Goal: Transaction & Acquisition: Obtain resource

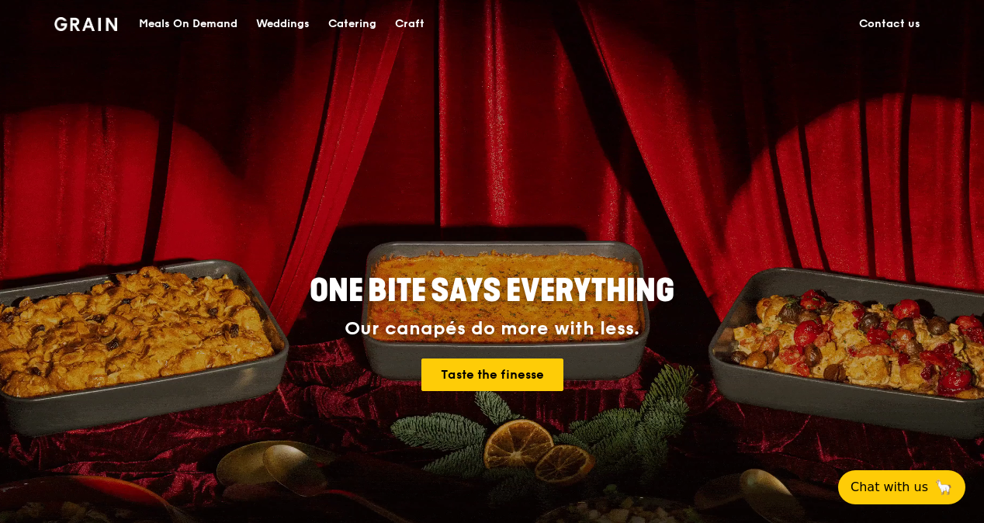
click at [217, 23] on div "Meals On Demand" at bounding box center [188, 24] width 99 height 47
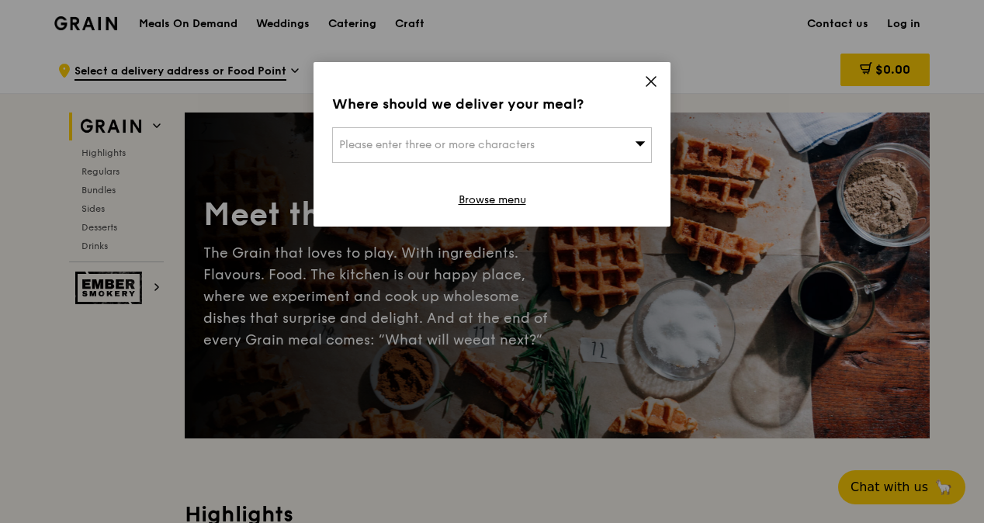
click at [654, 82] on icon at bounding box center [651, 82] width 14 height 14
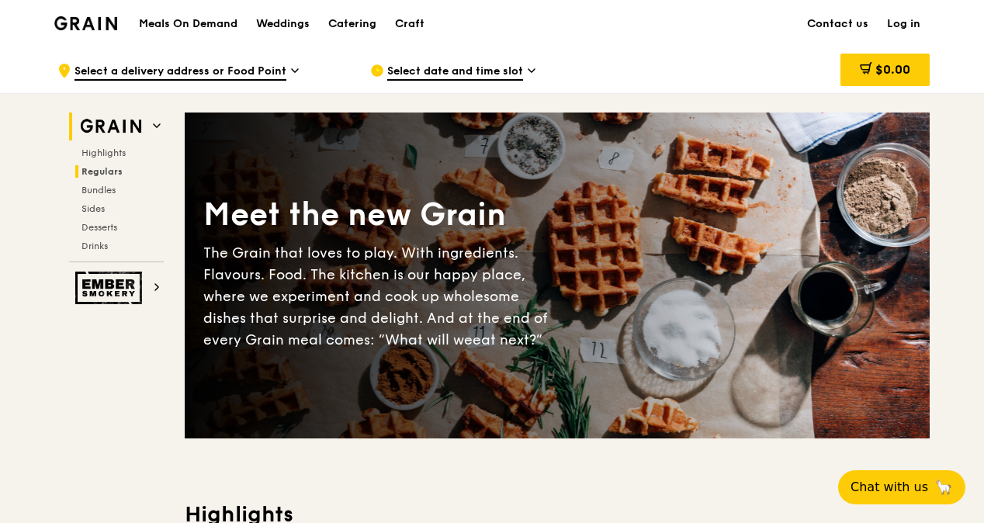
click at [109, 175] on span "Regulars" at bounding box center [102, 171] width 41 height 11
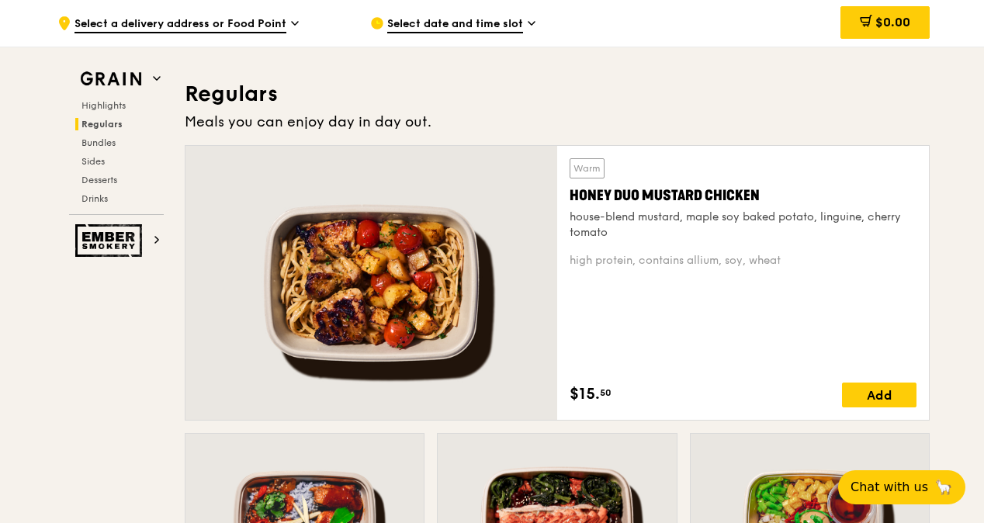
scroll to position [1020, 0]
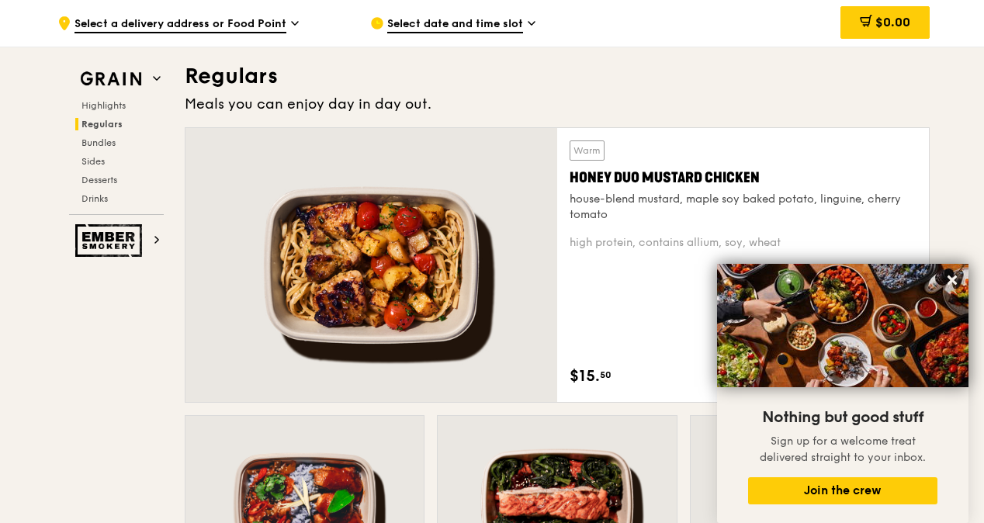
drag, startPoint x: 983, startPoint y: 99, endPoint x: 986, endPoint y: 134, distance: 35.8
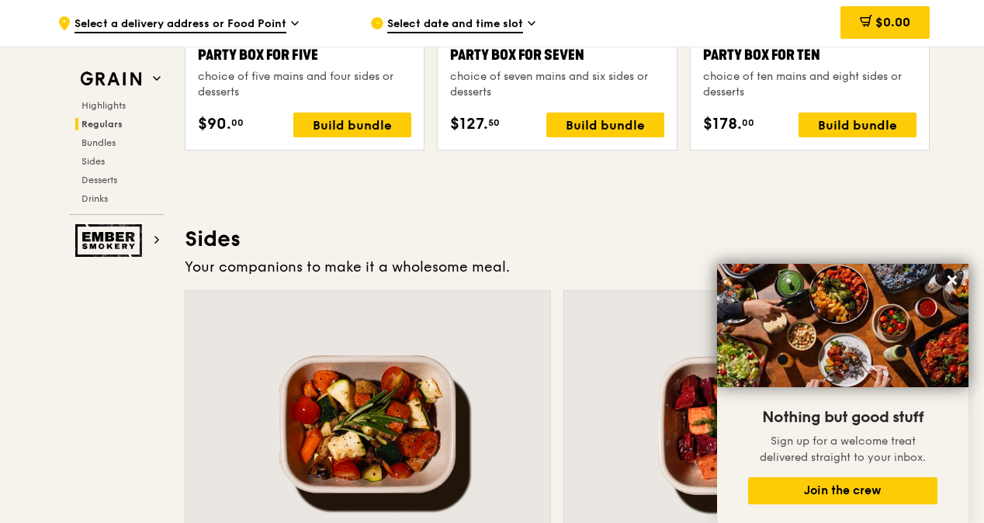
scroll to position [0, 0]
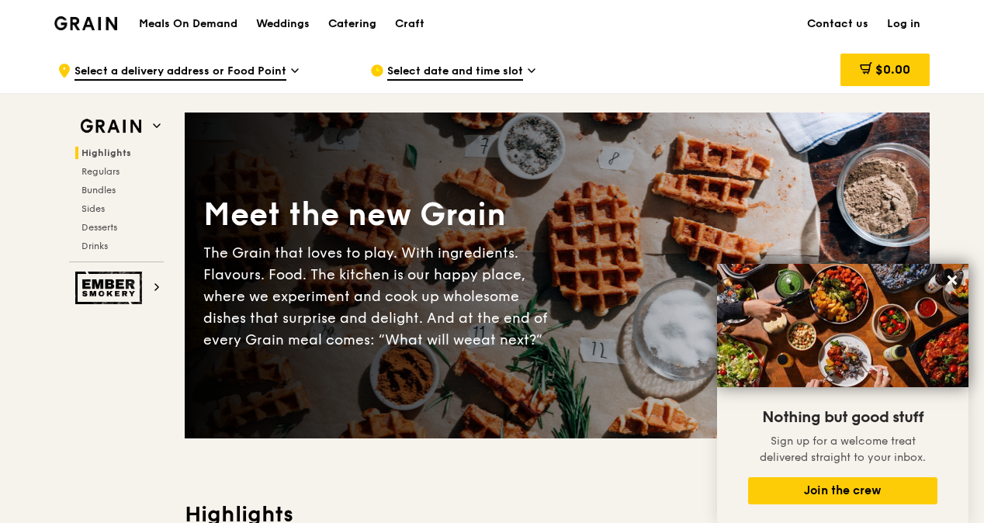
click at [354, 23] on div "Catering" at bounding box center [352, 24] width 48 height 47
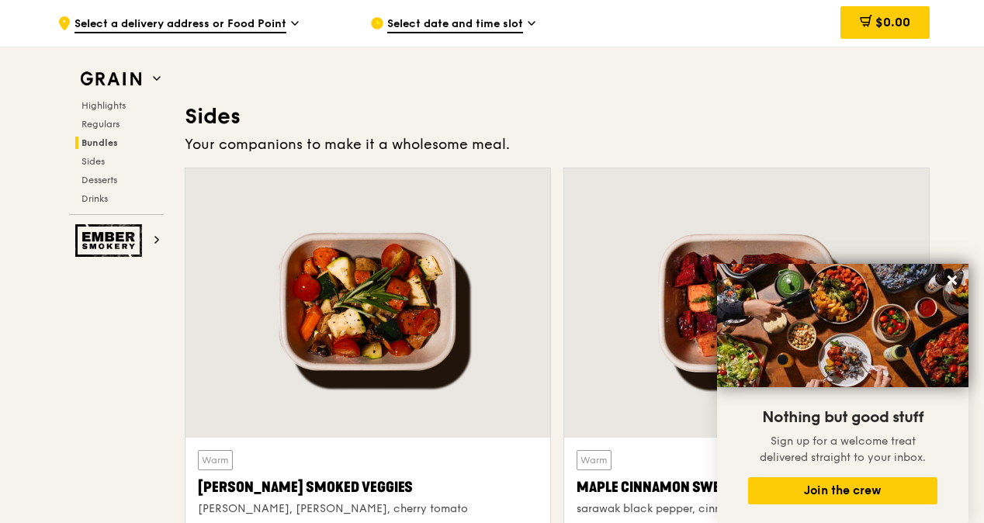
scroll to position [3458, 0]
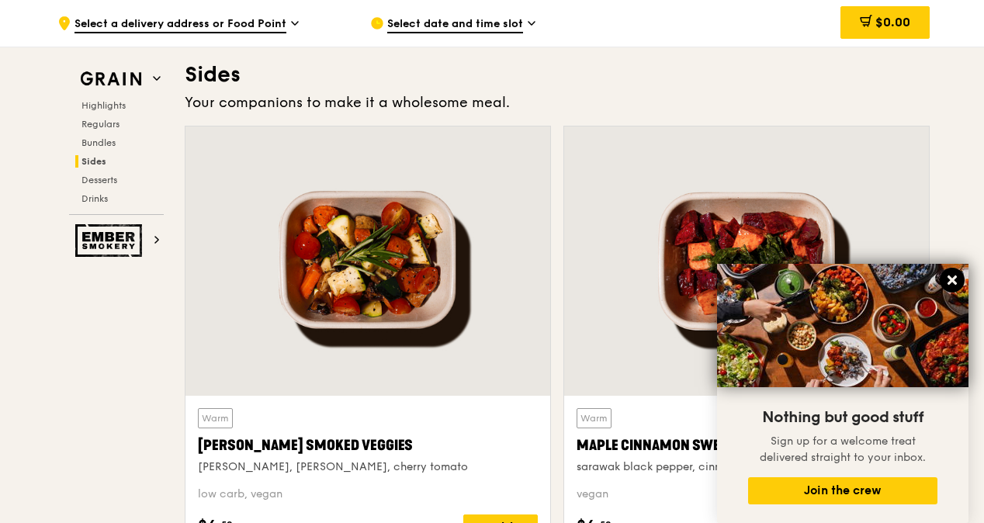
click at [950, 277] on icon at bounding box center [952, 280] width 9 height 9
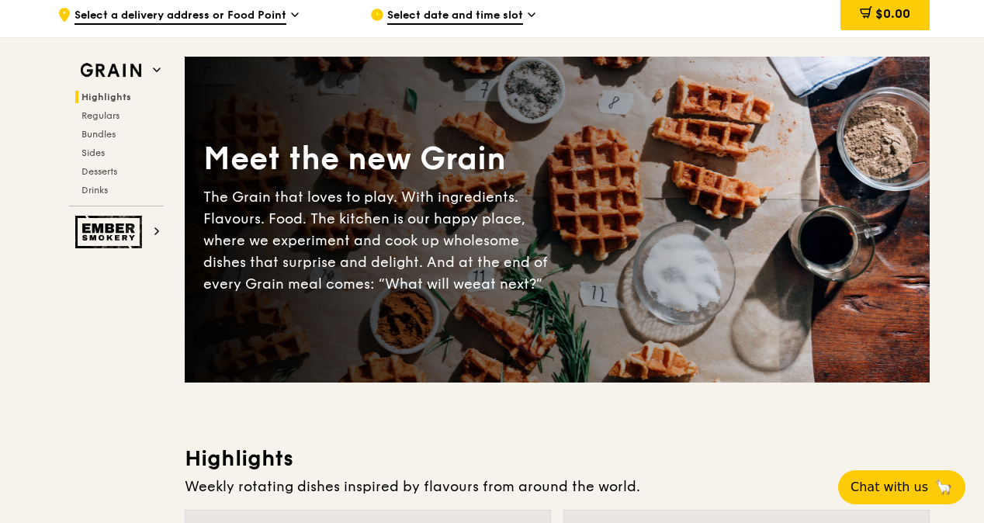
scroll to position [0, 0]
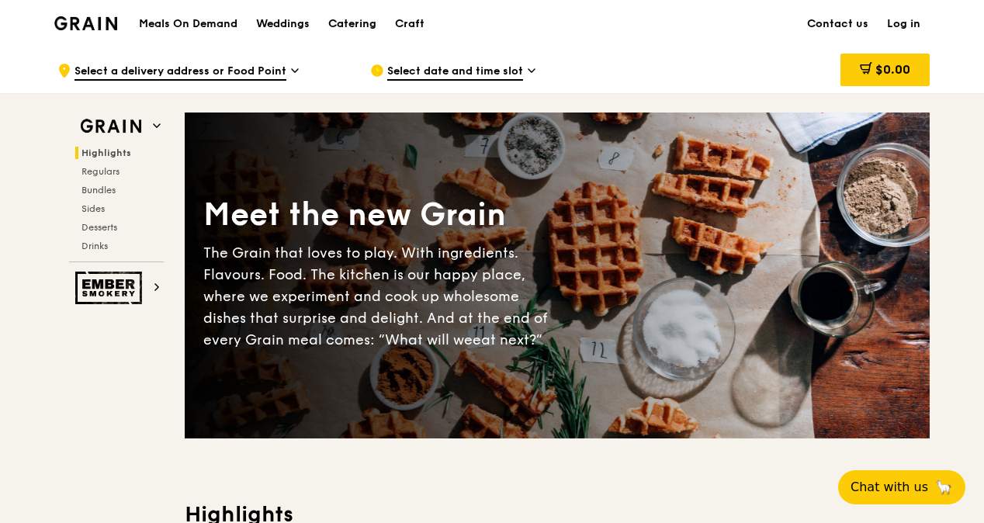
click at [352, 19] on div "Catering" at bounding box center [352, 24] width 48 height 47
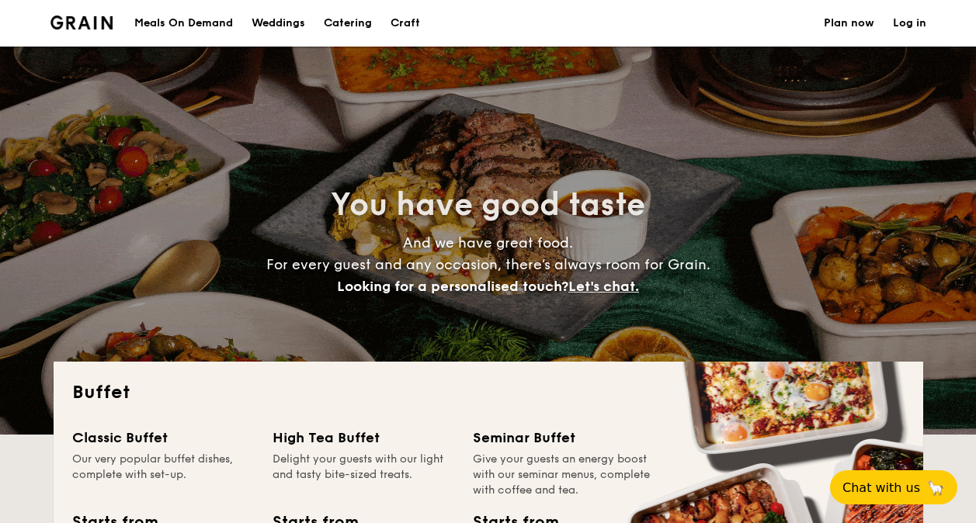
select select
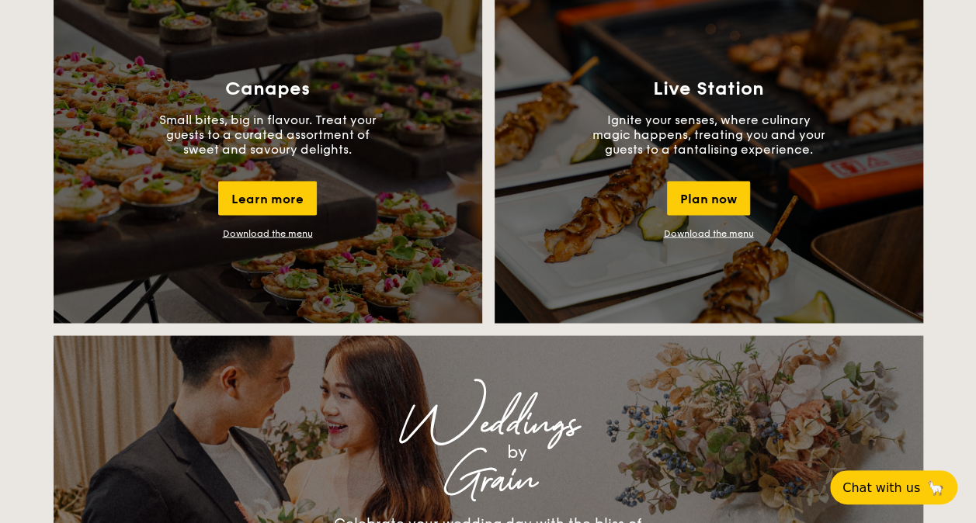
scroll to position [1397, 0]
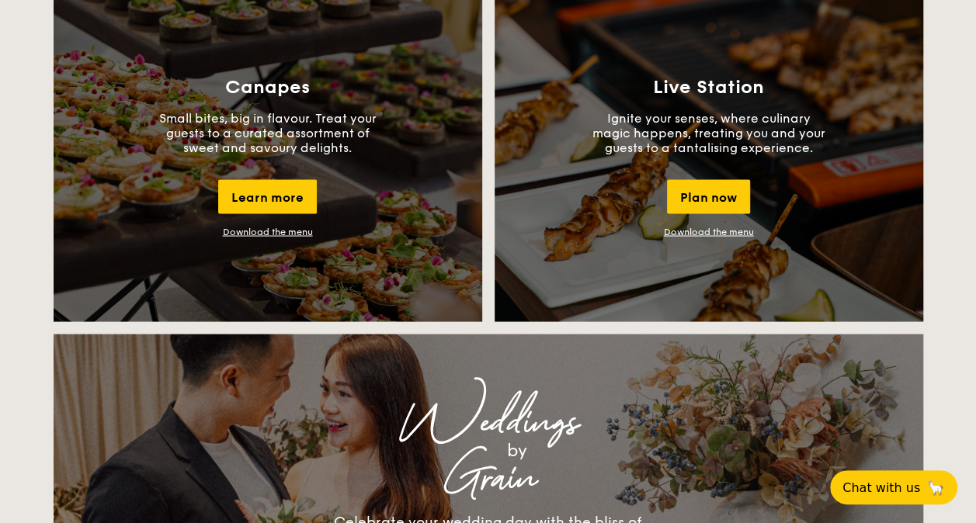
click at [290, 231] on link "Download the menu" at bounding box center [268, 231] width 90 height 11
click at [710, 201] on div "Plan now" at bounding box center [708, 196] width 83 height 34
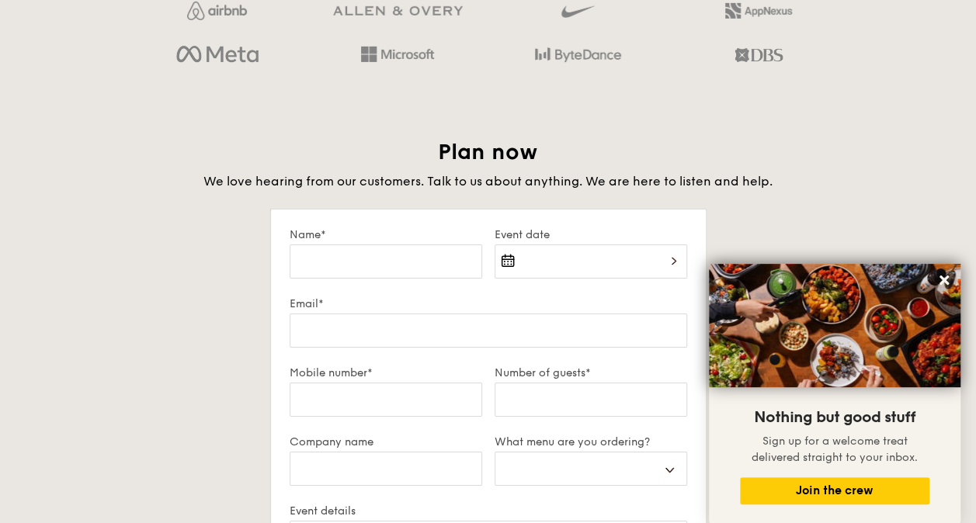
scroll to position [2509, 0]
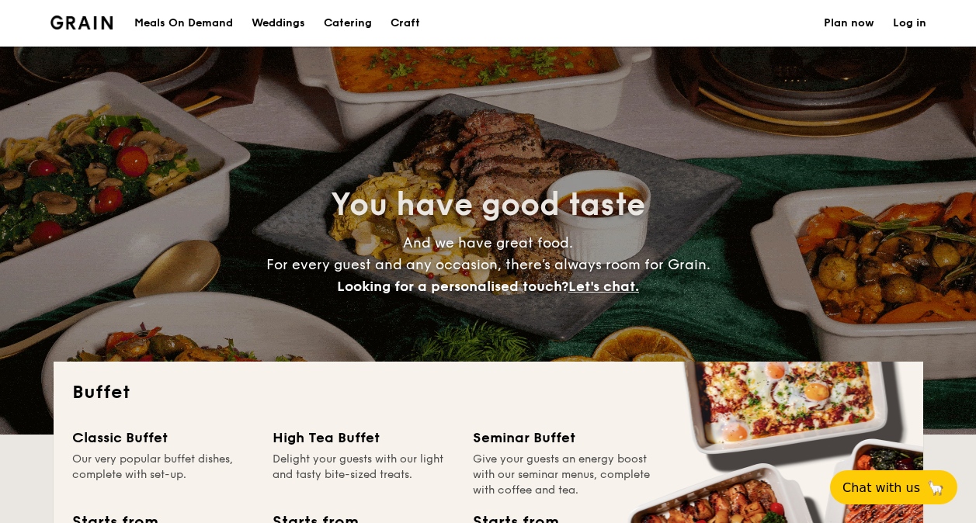
select select
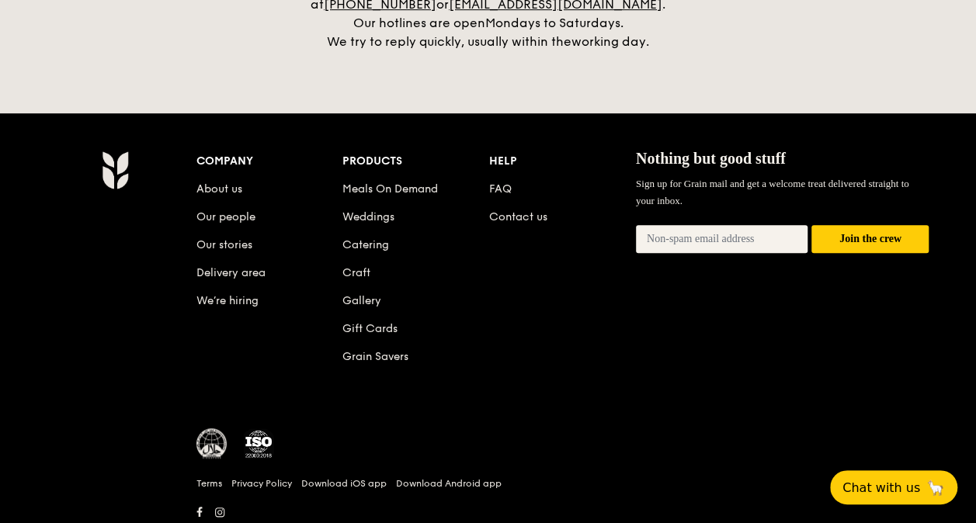
scroll to position [3340, 0]
